Goal: Task Accomplishment & Management: Use online tool/utility

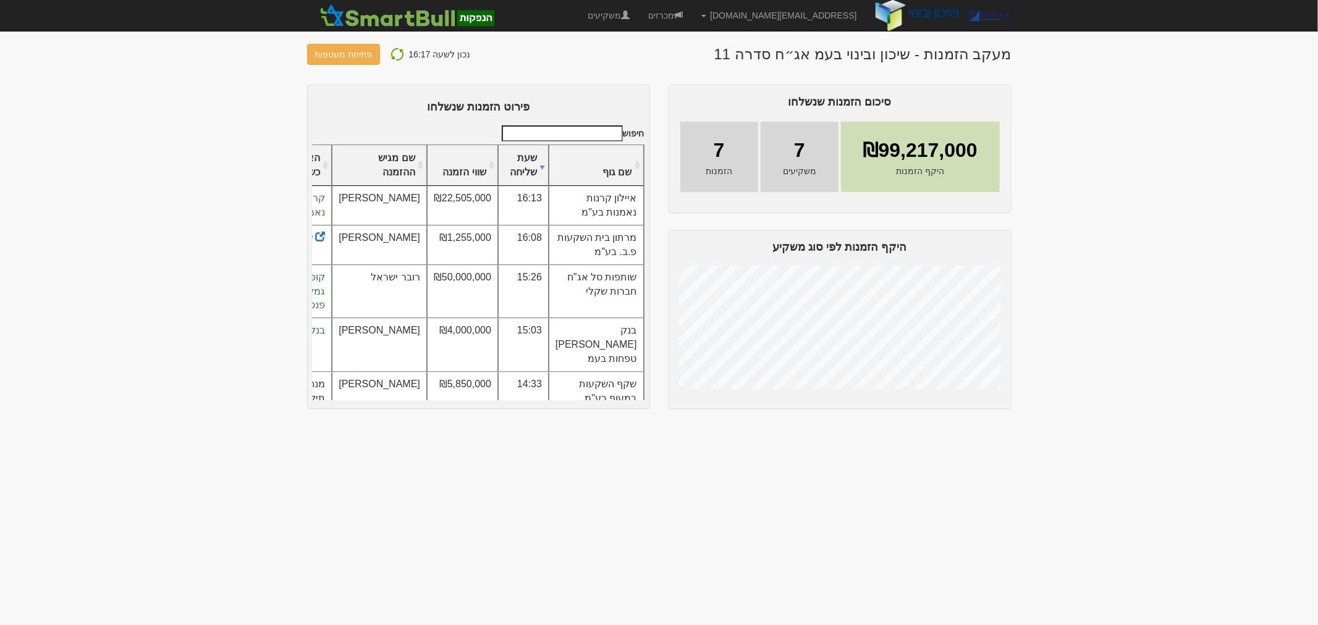
click at [392, 59] on img at bounding box center [397, 54] width 15 height 15
click at [395, 54] on img at bounding box center [397, 54] width 15 height 15
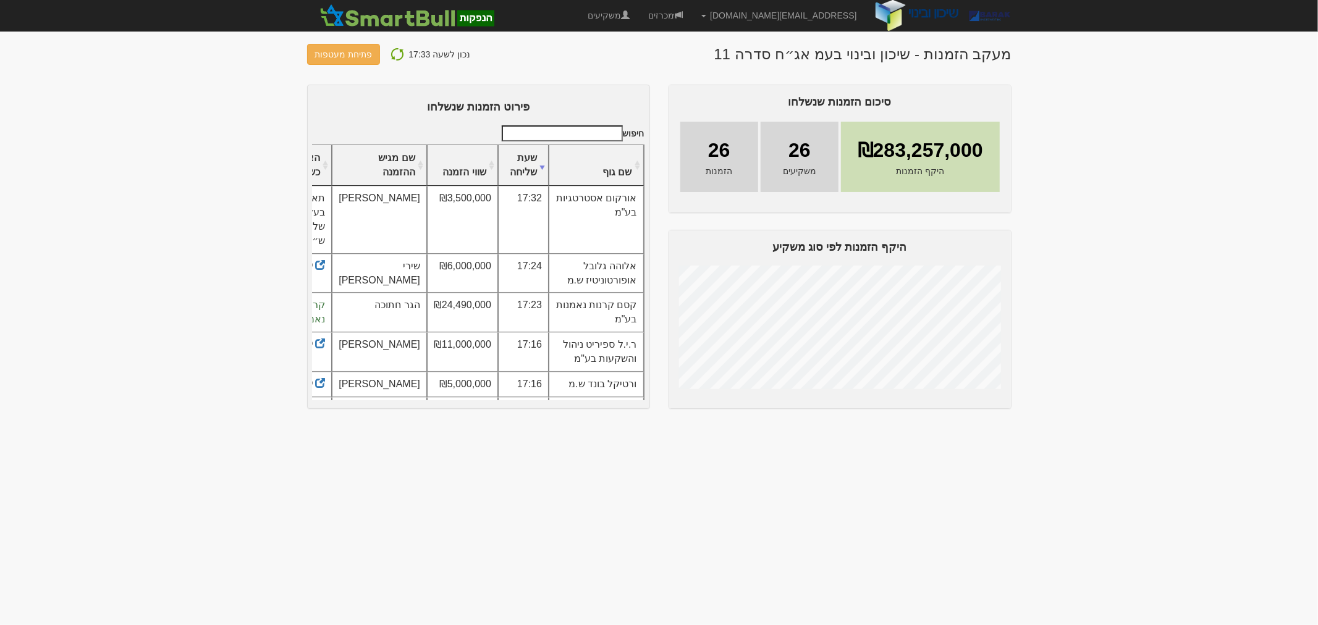
click at [400, 54] on img at bounding box center [397, 54] width 15 height 15
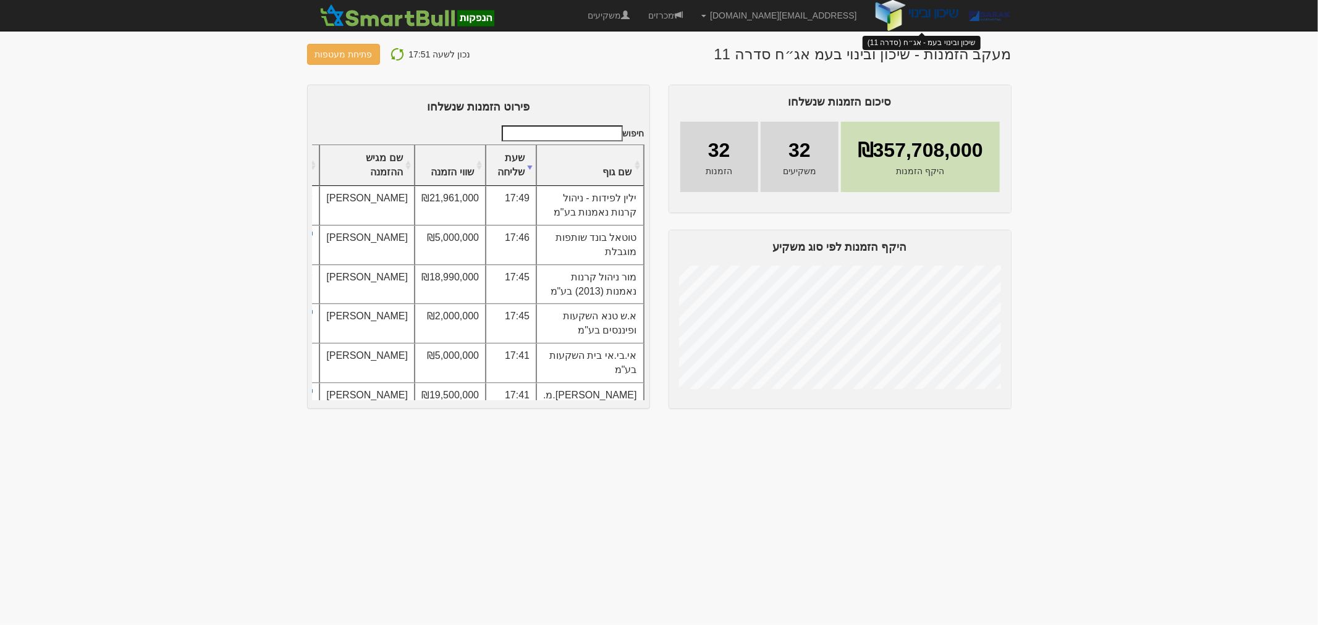
click at [894, 9] on img at bounding box center [916, 15] width 83 height 31
click at [972, 17] on img at bounding box center [988, 15] width 43 height 31
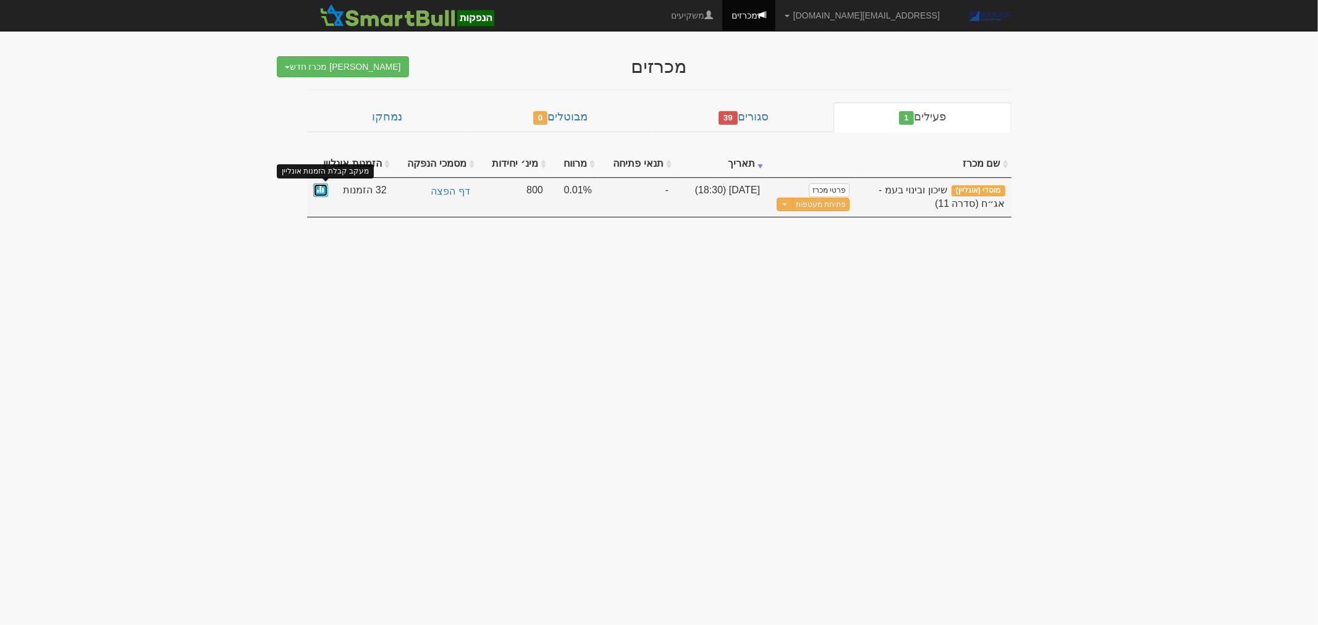
click at [319, 190] on span at bounding box center [320, 188] width 7 height 7
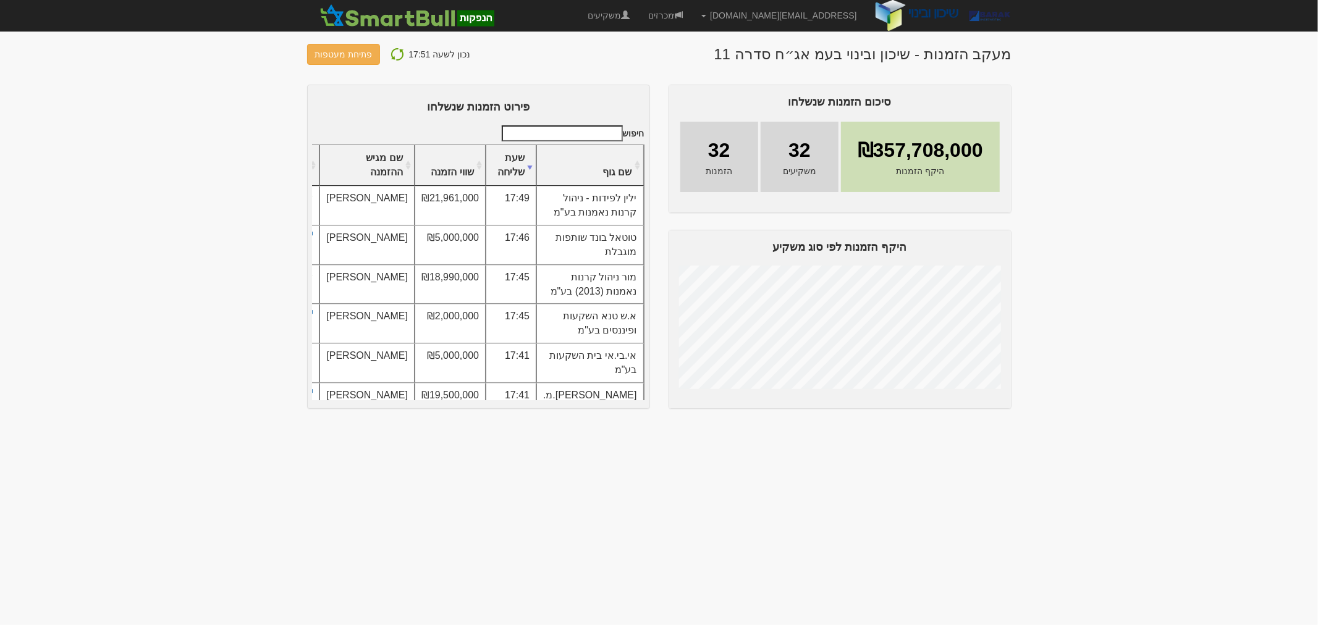
click at [1122, 429] on body "hitum@barak-capital.co.il הגדרות חשבונות הנפקה תבניות הודעות קיבול X" at bounding box center [659, 312] width 1318 height 625
click at [396, 57] on img at bounding box center [397, 54] width 15 height 15
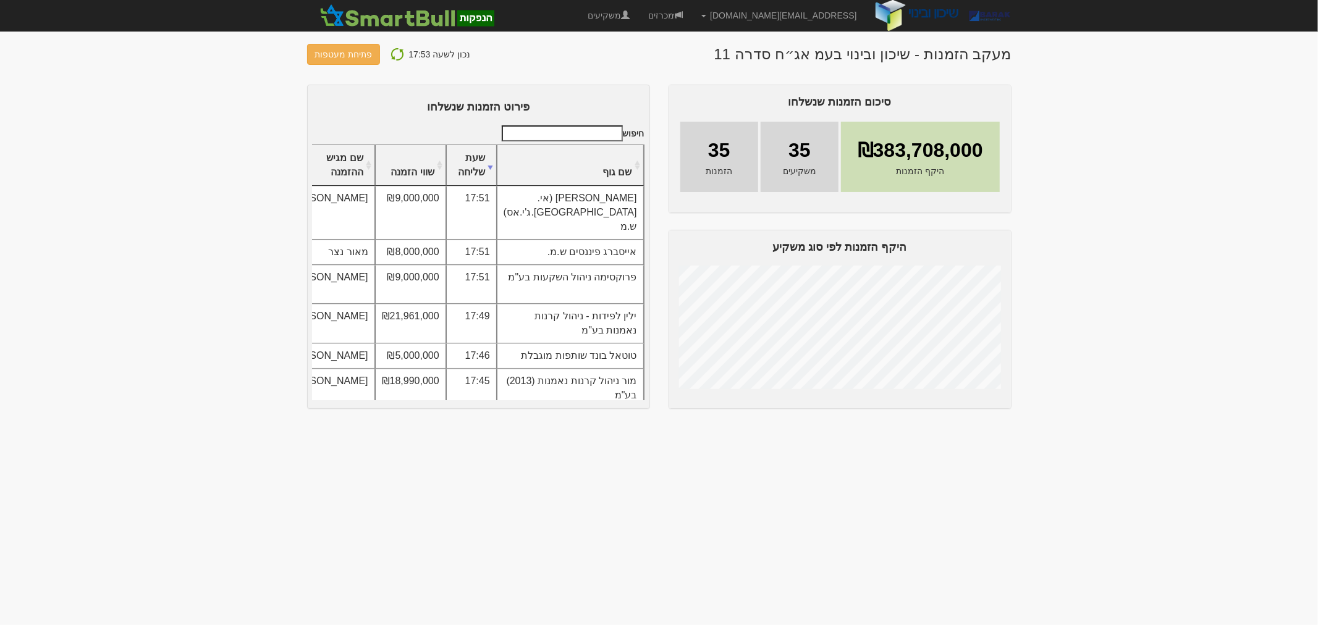
click at [392, 60] on img at bounding box center [397, 54] width 15 height 15
click at [396, 52] on img at bounding box center [397, 54] width 15 height 15
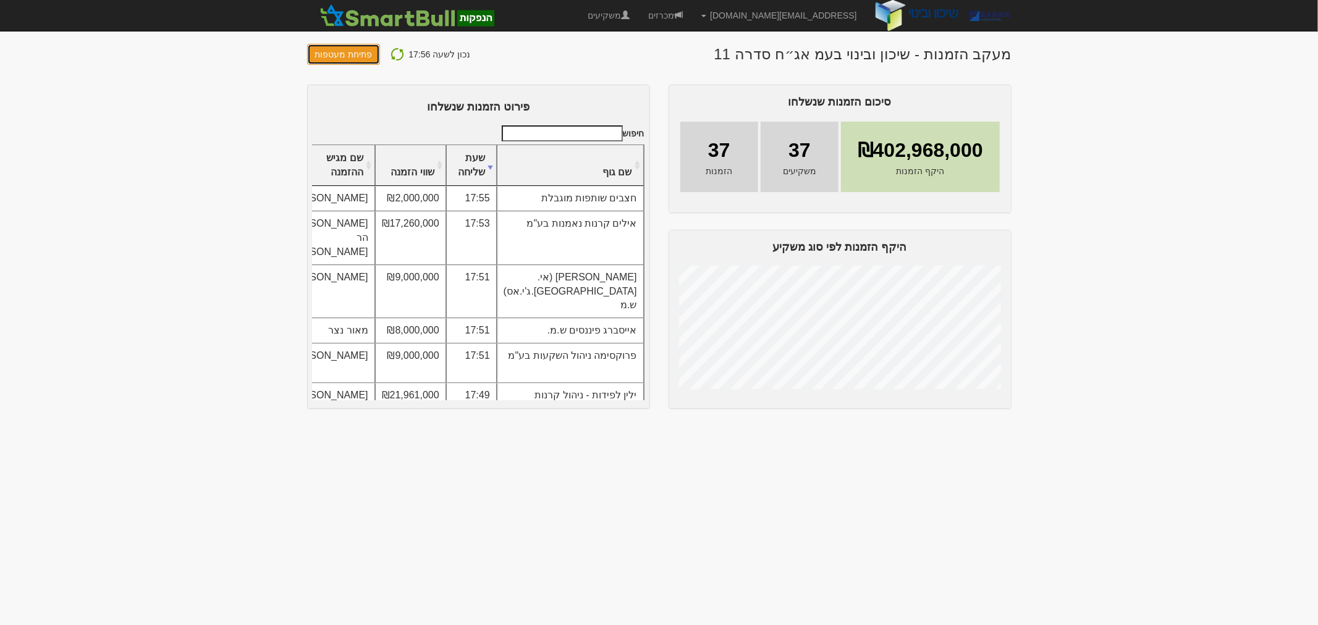
click at [345, 58] on button "פתיחת מעטפות" at bounding box center [344, 54] width 74 height 21
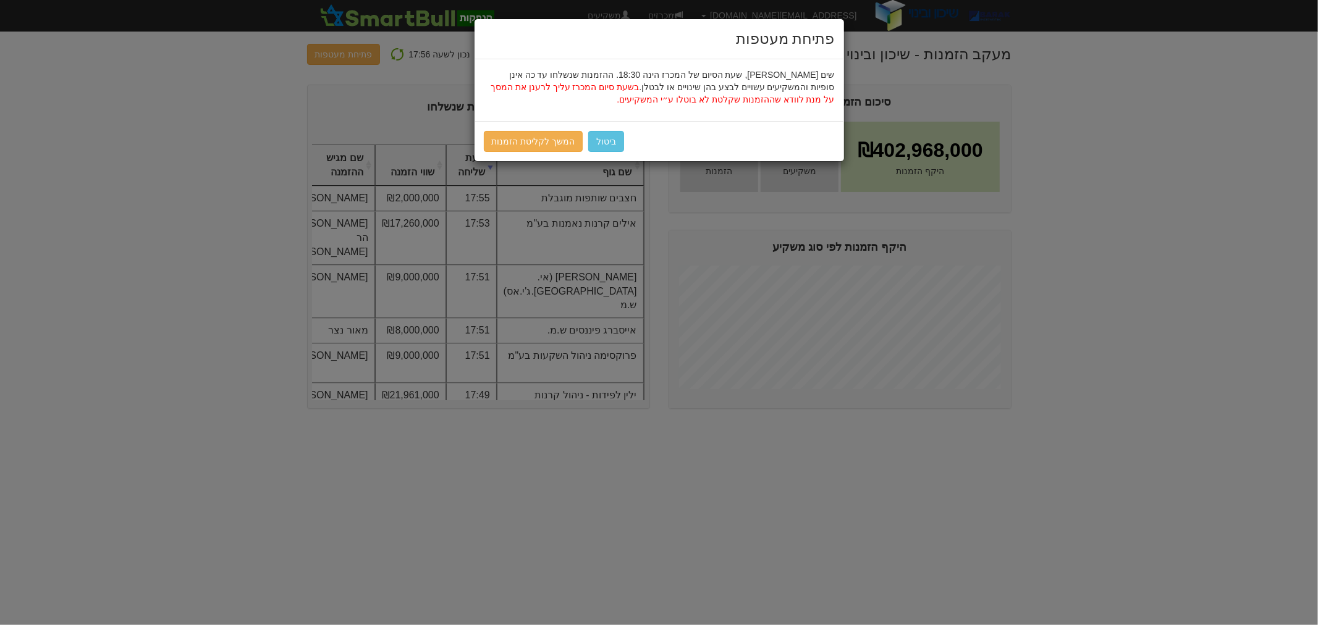
click at [751, 137] on div "ביטול המשך לקליטת הזמנות" at bounding box center [658, 141] width 369 height 40
click at [599, 142] on button "ביטול" at bounding box center [606, 141] width 36 height 21
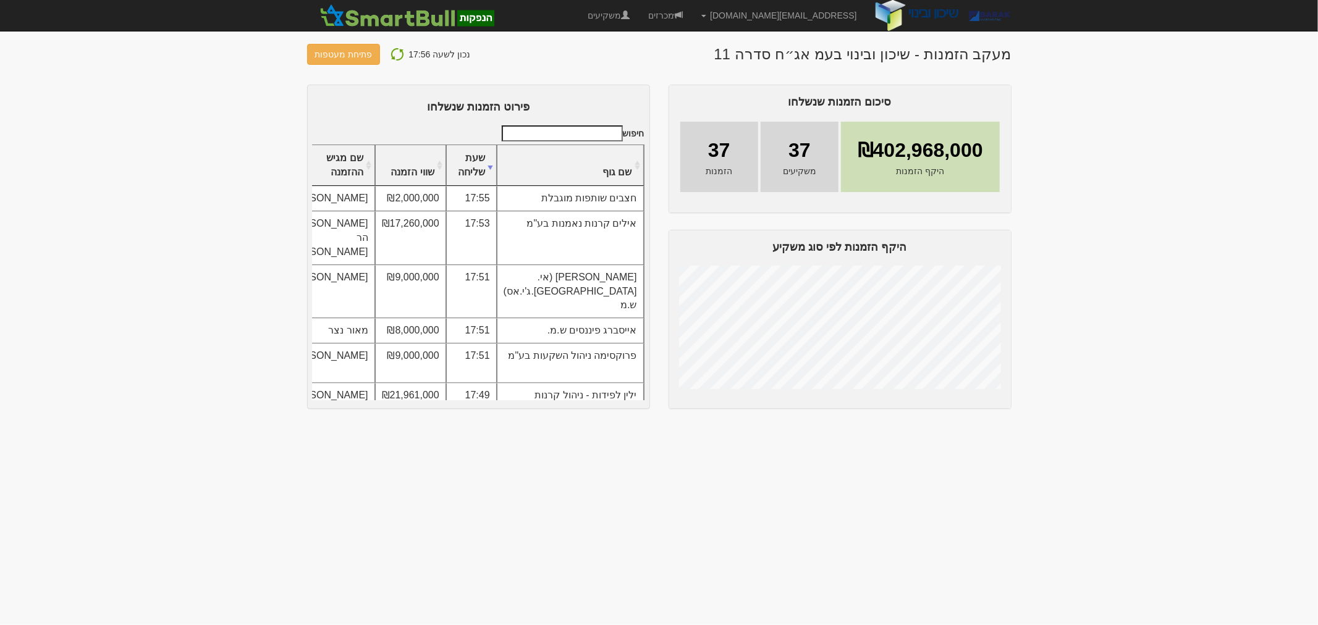
click at [392, 57] on img at bounding box center [397, 54] width 15 height 15
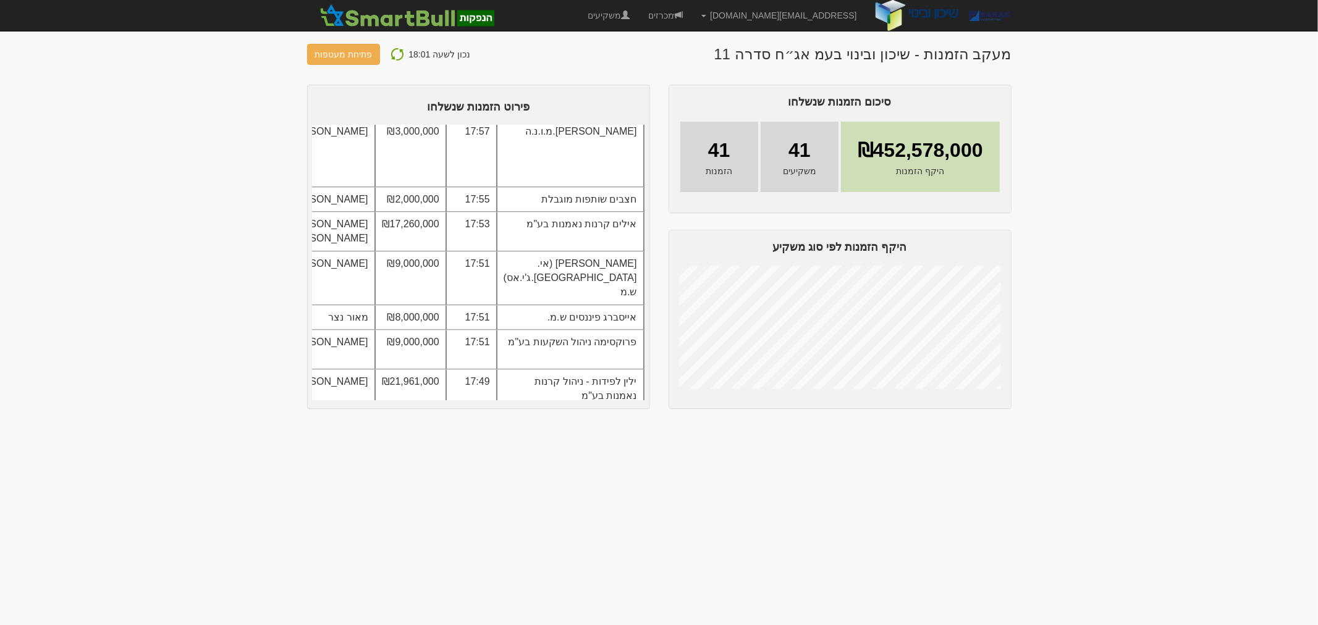
scroll to position [343, 0]
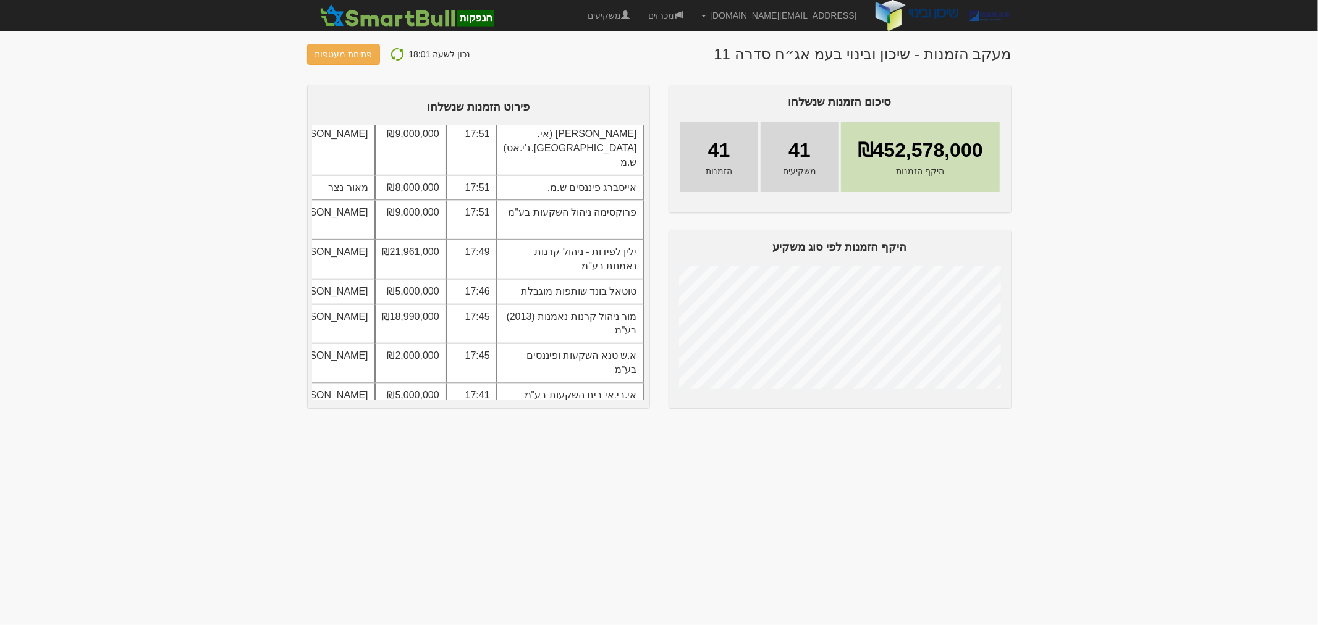
click at [607, 201] on td "אייסברג פיננסים ש.מ." at bounding box center [570, 187] width 147 height 25
click at [627, 201] on td "אייסברג פיננסים ש.מ." at bounding box center [570, 187] width 147 height 25
copy td "אייסברג"
drag, startPoint x: 600, startPoint y: 246, endPoint x: 634, endPoint y: 227, distance: 38.2
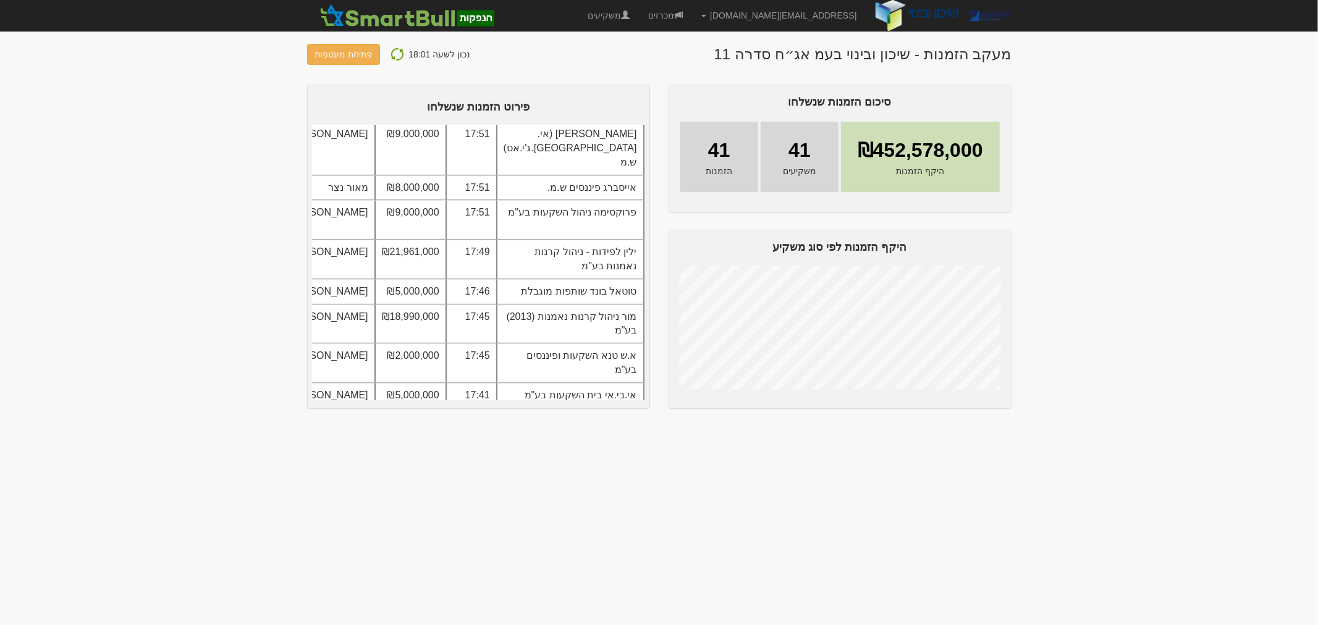
click at [634, 201] on td "אייסברג פיננסים ש.מ." at bounding box center [570, 187] width 147 height 25
copy td "אייסברג פיננסים ש.מ."
click at [263, 175] on td at bounding box center [236, 149] width 54 height 54
click at [231, 192] on span at bounding box center [226, 187] width 10 height 10
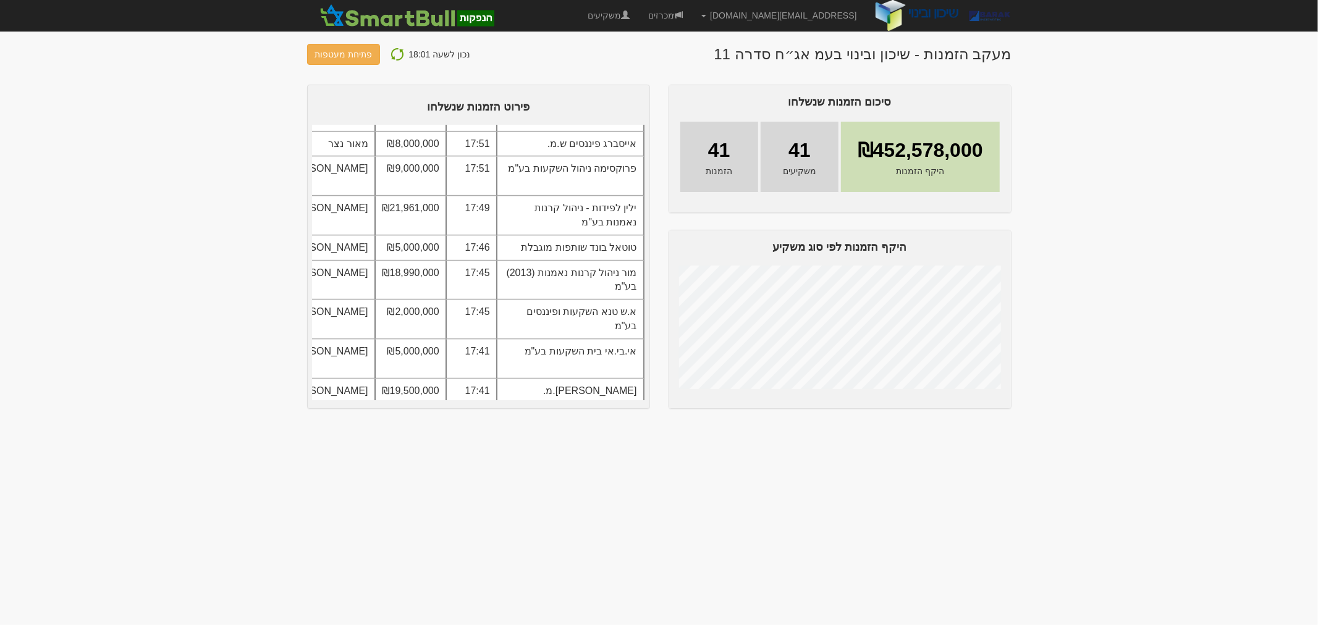
scroll to position [411, 0]
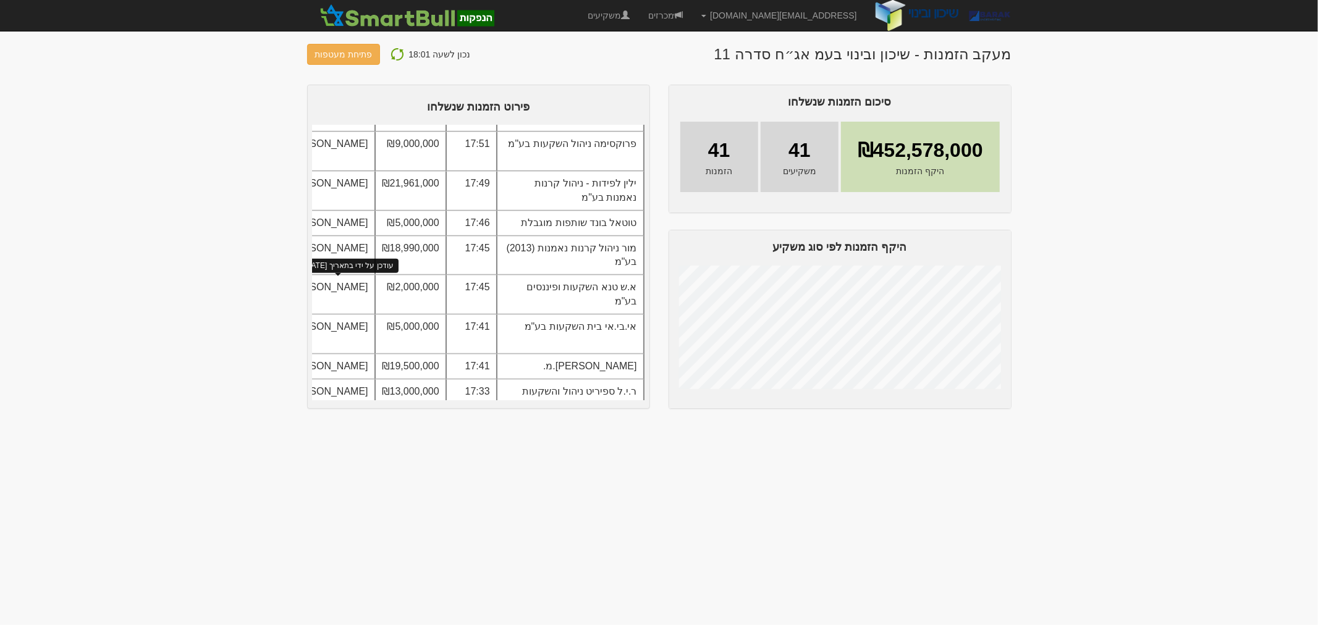
click at [243, 227] on span at bounding box center [238, 222] width 10 height 10
click at [620, 236] on td "טוטאל בונד שותפות מוגבלת" at bounding box center [570, 223] width 147 height 25
copy td "טוטאל"
click at [390, 56] on img at bounding box center [397, 54] width 15 height 15
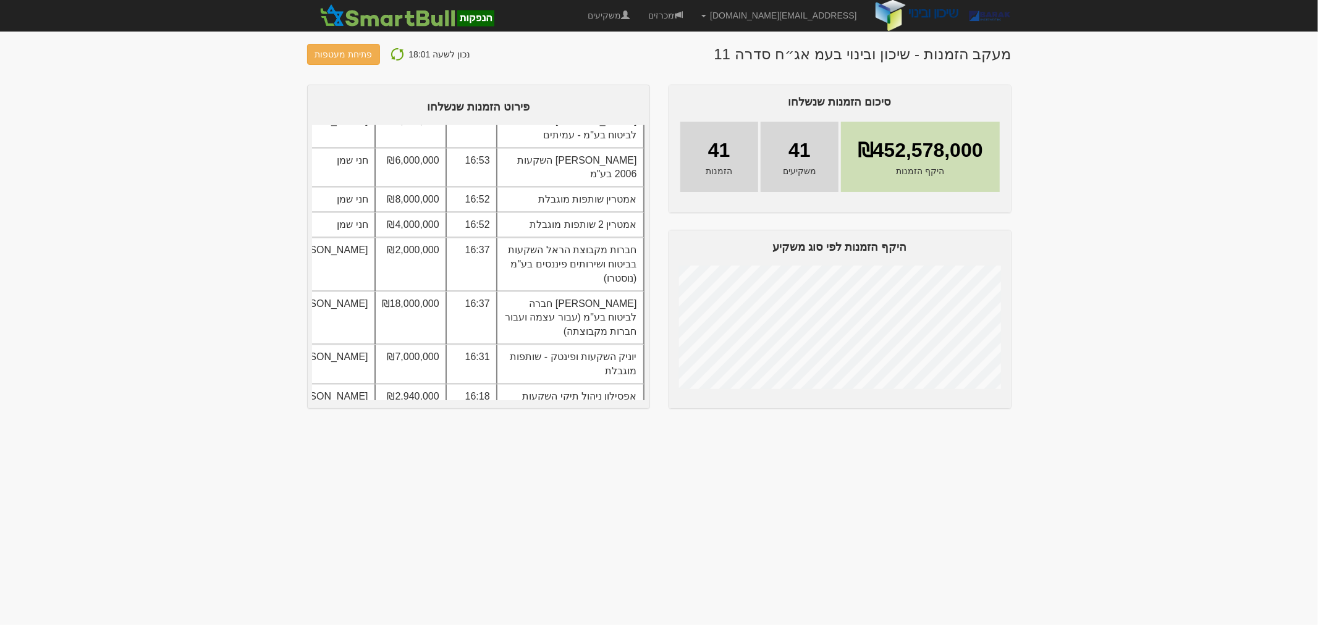
scroll to position [1287, 0]
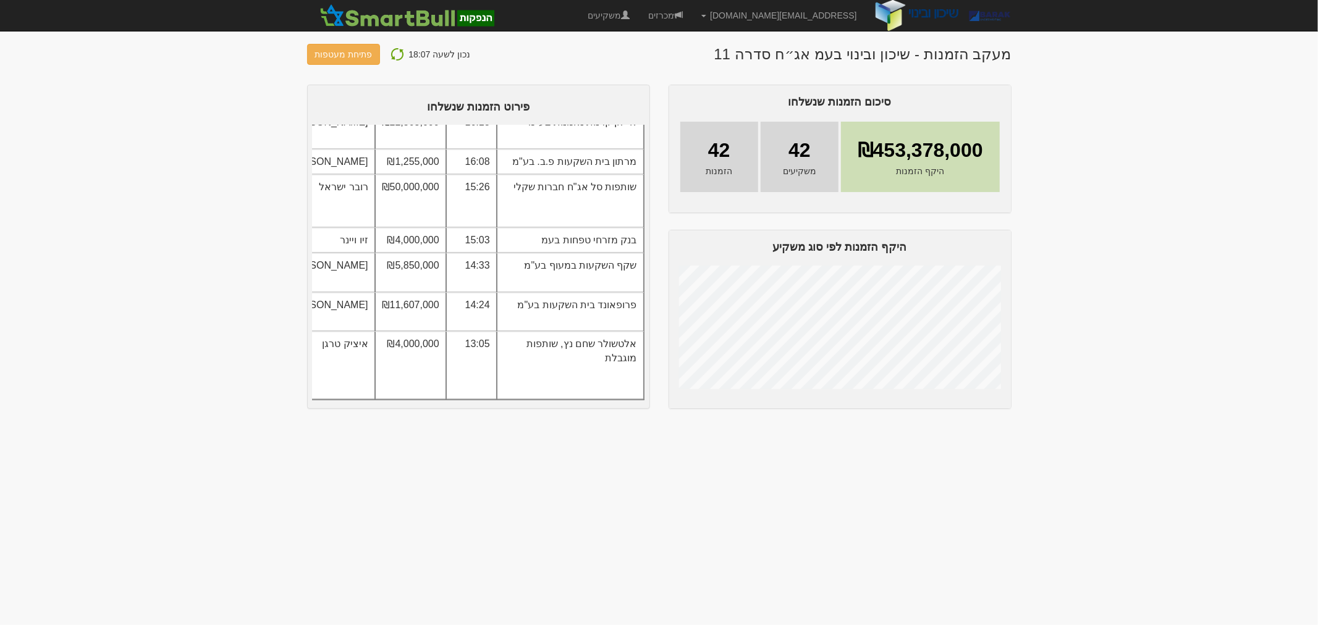
scroll to position [1906, 0]
drag, startPoint x: 598, startPoint y: 372, endPoint x: 632, endPoint y: 329, distance: 54.5
click at [615, 356] on td "אלטשולר שחם נץ, שותפות מוגבלת" at bounding box center [570, 365] width 147 height 67
click at [624, 293] on td "פרופאונד בית השקעות בע"מ" at bounding box center [570, 313] width 147 height 40
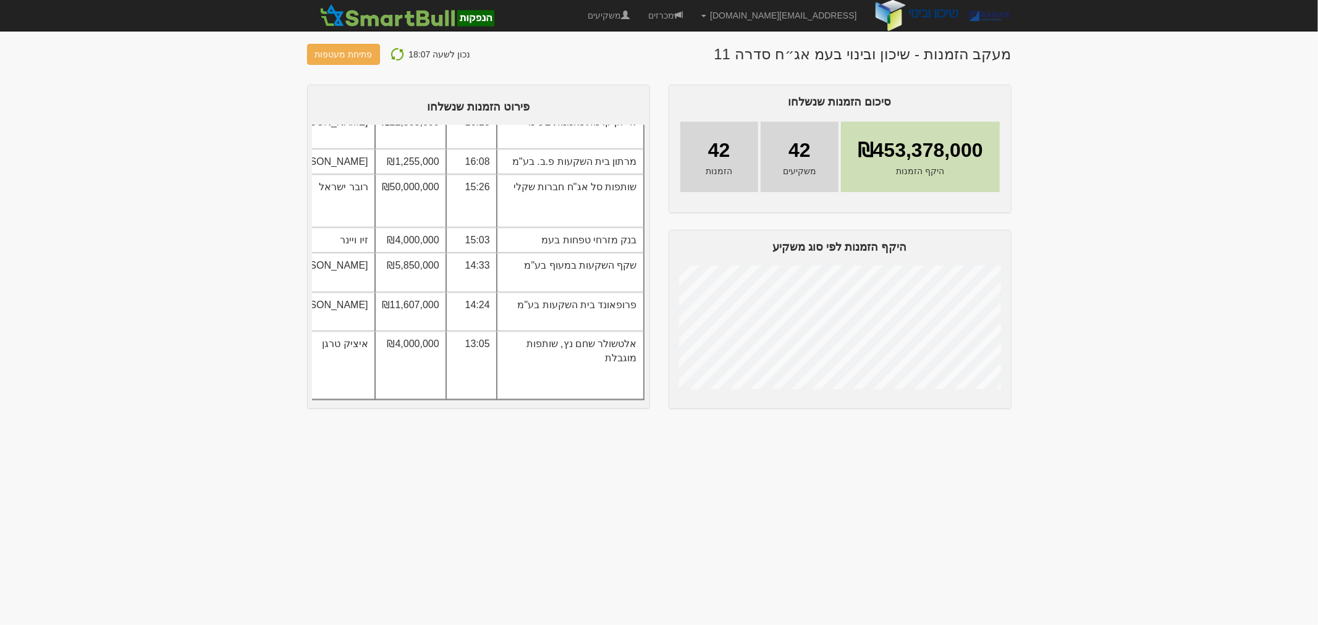
scroll to position [1838, 0]
click at [392, 57] on img at bounding box center [397, 54] width 15 height 15
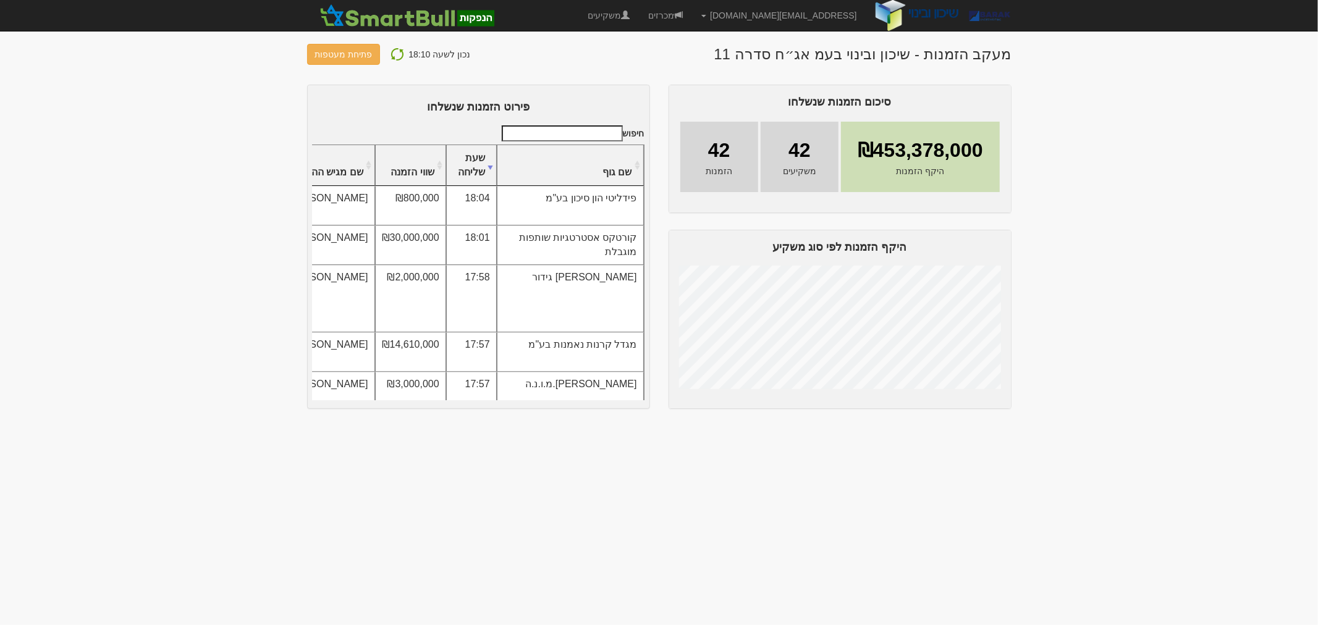
click at [725, 515] on body "[EMAIL_ADDRESS][DOMAIN_NAME] הגדרות חשבונות הנפקה תבניות הודעות קיבול X" at bounding box center [659, 312] width 1318 height 625
click at [394, 51] on img at bounding box center [397, 54] width 15 height 15
click at [390, 54] on img at bounding box center [397, 54] width 15 height 15
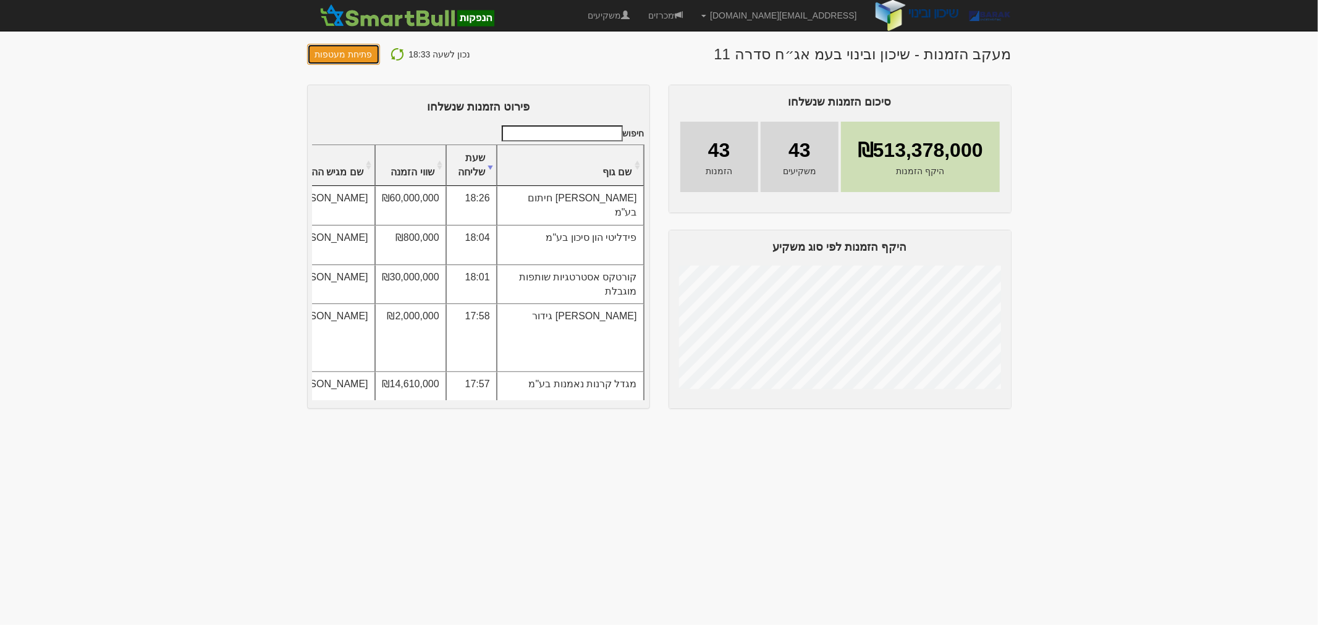
click at [343, 62] on button "פתיחת מעטפות" at bounding box center [344, 54] width 74 height 21
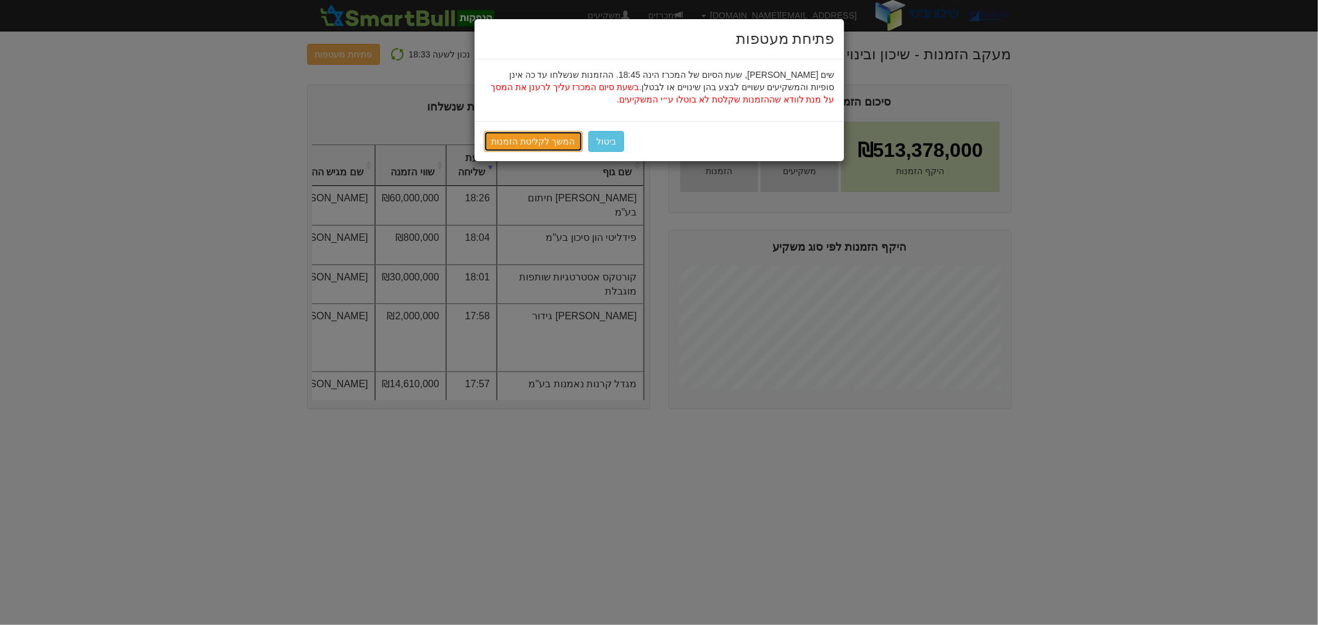
click at [521, 149] on link "המשך לקליטת הזמנות" at bounding box center [533, 141] width 99 height 21
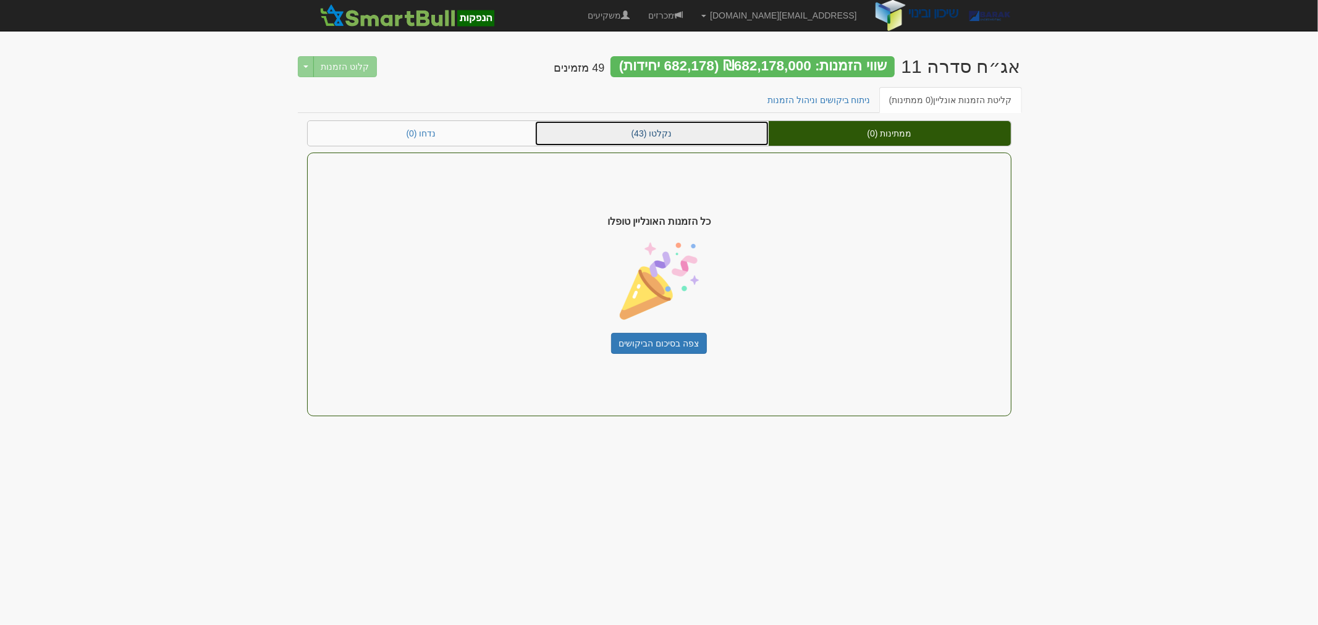
click at [652, 133] on link "נקלטו (43)" at bounding box center [651, 133] width 233 height 25
